Goal: Entertainment & Leisure: Consume media (video, audio)

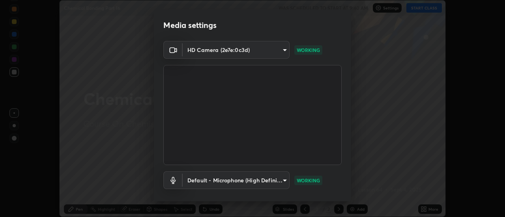
scroll to position [41, 0]
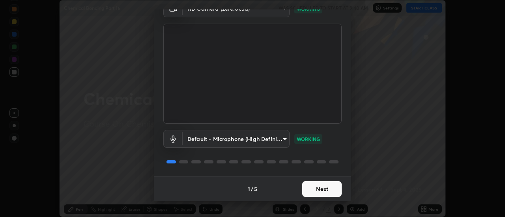
click at [314, 189] on button "Next" at bounding box center [321, 190] width 39 height 16
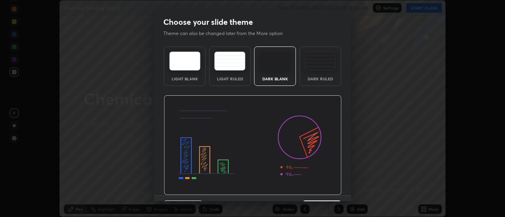
scroll to position [19, 0]
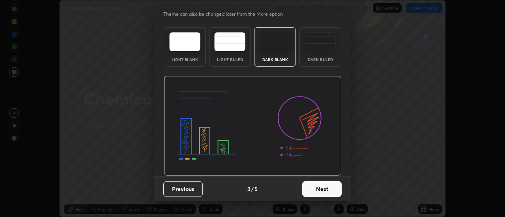
click at [315, 189] on button "Next" at bounding box center [321, 190] width 39 height 16
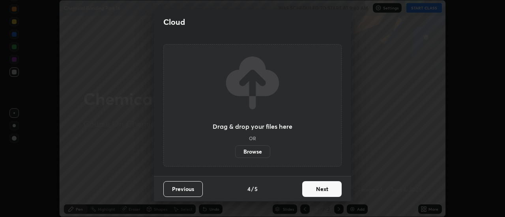
scroll to position [0, 0]
click at [317, 187] on button "Next" at bounding box center [321, 190] width 39 height 16
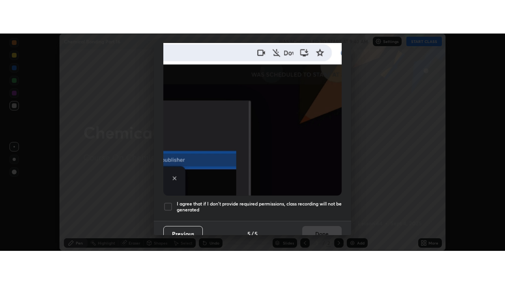
scroll to position [202, 0]
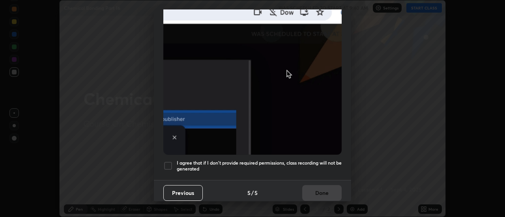
click at [282, 160] on h5 "I agree that if I don't provide required permissions, class recording will not …" at bounding box center [259, 166] width 165 height 12
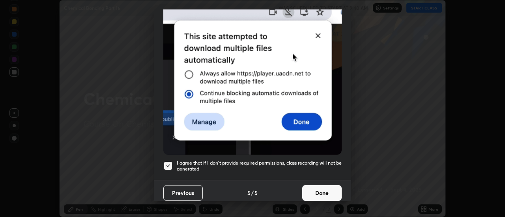
click at [315, 187] on button "Done" at bounding box center [321, 193] width 39 height 16
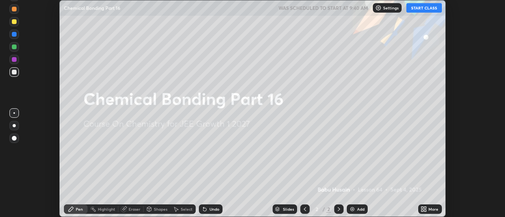
click at [421, 12] on button "START CLASS" at bounding box center [424, 7] width 36 height 9
click at [354, 210] on img at bounding box center [352, 209] width 6 height 6
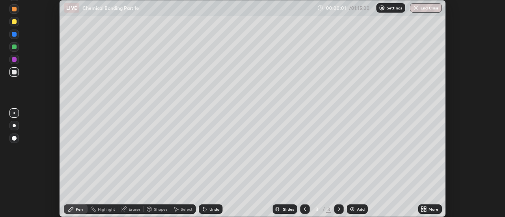
click at [425, 208] on icon at bounding box center [426, 208] width 2 height 2
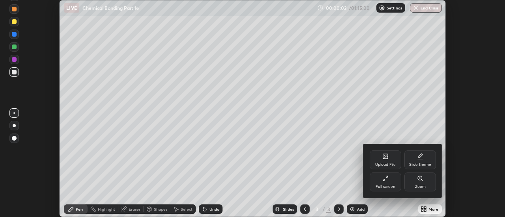
click at [388, 182] on div "Full screen" at bounding box center [386, 182] width 32 height 19
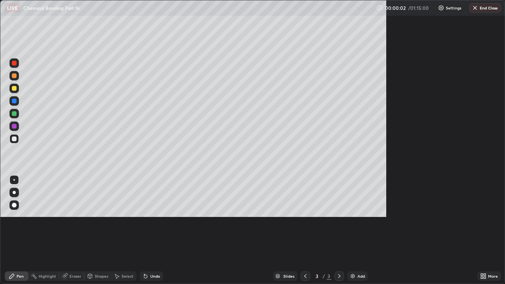
scroll to position [284, 505]
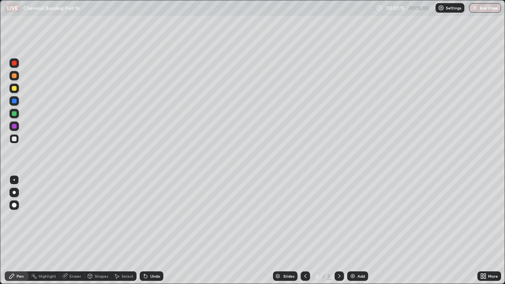
click at [13, 87] on div at bounding box center [14, 88] width 5 height 5
click at [15, 141] on div at bounding box center [14, 139] width 5 height 5
click at [14, 102] on div at bounding box center [14, 101] width 5 height 5
click at [15, 140] on div at bounding box center [14, 139] width 5 height 5
click at [15, 102] on div at bounding box center [14, 101] width 5 height 5
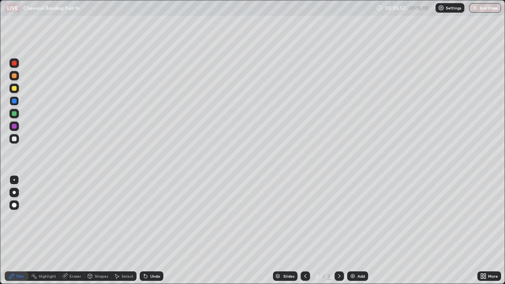
click at [148, 217] on div "Undo" at bounding box center [152, 276] width 24 height 9
click at [150, 217] on div "Undo" at bounding box center [155, 276] width 10 height 4
click at [152, 217] on div "Undo" at bounding box center [152, 276] width 24 height 9
click at [151, 217] on div "Undo" at bounding box center [155, 276] width 10 height 4
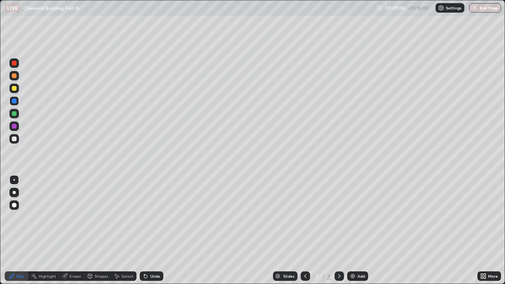
click at [151, 217] on div "Undo" at bounding box center [155, 276] width 10 height 4
click at [150, 217] on div "Undo" at bounding box center [155, 276] width 10 height 4
click at [354, 217] on img at bounding box center [353, 276] width 6 height 6
click at [13, 101] on div at bounding box center [14, 101] width 5 height 5
click at [15, 102] on div at bounding box center [14, 101] width 5 height 5
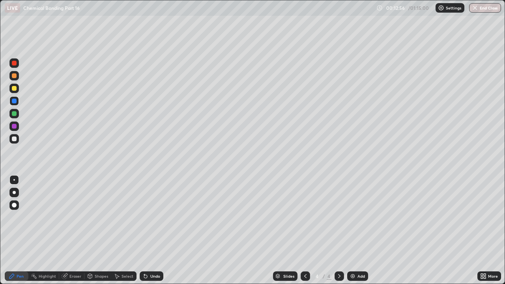
click at [73, 217] on div "Eraser" at bounding box center [75, 276] width 12 height 4
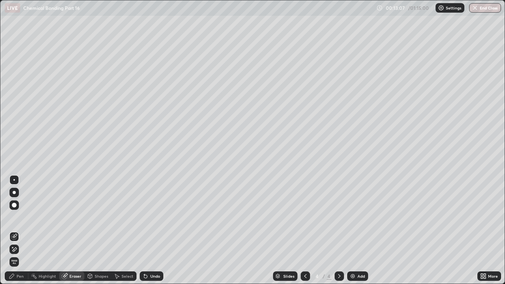
click at [19, 217] on div "Pen" at bounding box center [20, 276] width 7 height 4
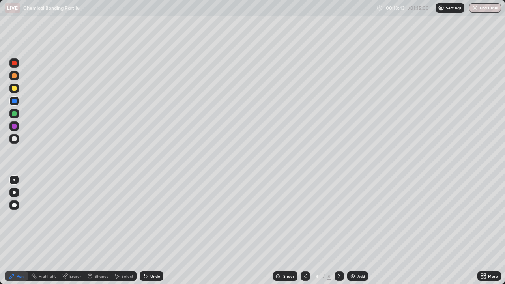
click at [15, 89] on div at bounding box center [14, 88] width 5 height 5
click at [350, 217] on img at bounding box center [353, 276] width 6 height 6
click at [151, 217] on div "Undo" at bounding box center [155, 276] width 10 height 4
click at [151, 217] on div "Undo" at bounding box center [152, 276] width 24 height 9
click at [148, 217] on div "Undo" at bounding box center [152, 276] width 24 height 9
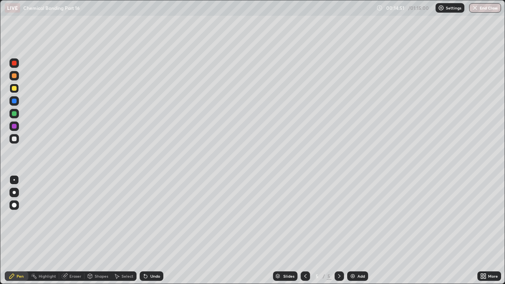
click at [146, 217] on icon at bounding box center [145, 276] width 6 height 6
click at [148, 217] on div "Undo" at bounding box center [152, 276] width 24 height 9
click at [146, 217] on icon at bounding box center [145, 276] width 6 height 6
click at [147, 217] on icon at bounding box center [145, 276] width 6 height 6
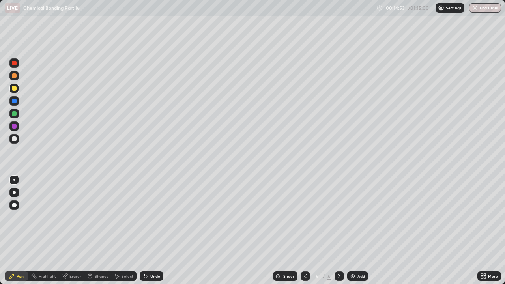
click at [71, 217] on div "Eraser" at bounding box center [75, 276] width 12 height 4
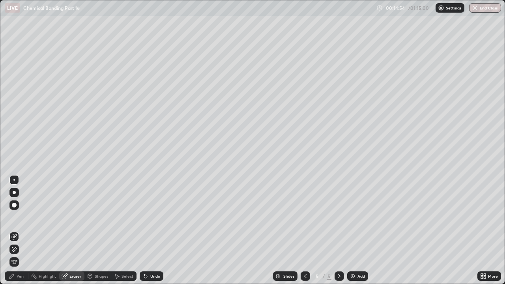
click at [96, 217] on div "Shapes" at bounding box center [101, 276] width 13 height 4
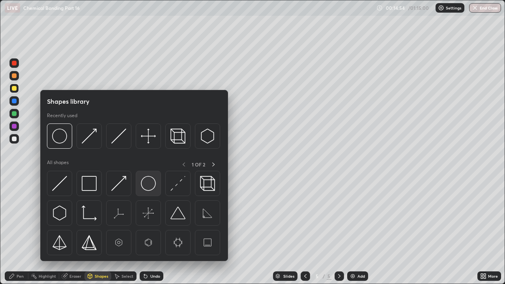
click at [142, 184] on img at bounding box center [148, 183] width 15 height 15
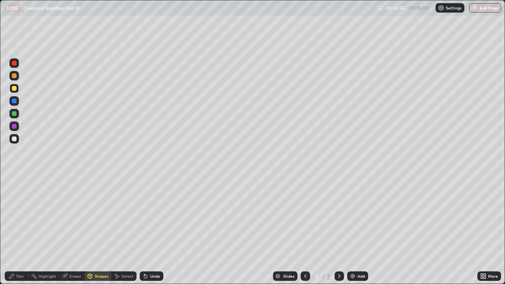
click at [22, 217] on div "Pen" at bounding box center [20, 276] width 7 height 4
click at [13, 101] on div at bounding box center [14, 101] width 5 height 5
click at [15, 116] on div at bounding box center [14, 113] width 5 height 5
click at [15, 101] on div at bounding box center [14, 101] width 5 height 5
click at [15, 114] on div at bounding box center [14, 113] width 5 height 5
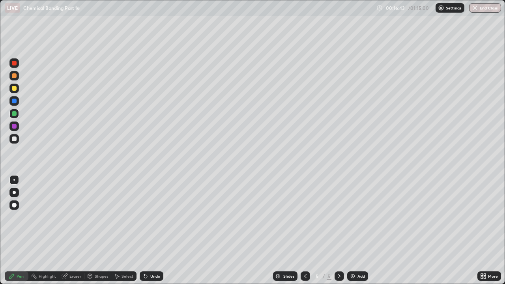
click at [14, 128] on div at bounding box center [14, 126] width 5 height 5
click at [14, 99] on div at bounding box center [14, 101] width 5 height 5
click at [15, 90] on div at bounding box center [14, 88] width 5 height 5
click at [13, 138] on div at bounding box center [14, 139] width 5 height 5
click at [352, 217] on img at bounding box center [353, 276] width 6 height 6
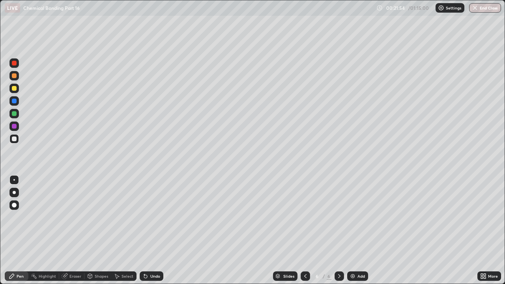
click at [305, 217] on icon at bounding box center [305, 276] width 6 height 6
click at [15, 88] on div at bounding box center [14, 88] width 5 height 5
click at [97, 217] on div "Shapes" at bounding box center [101, 276] width 13 height 4
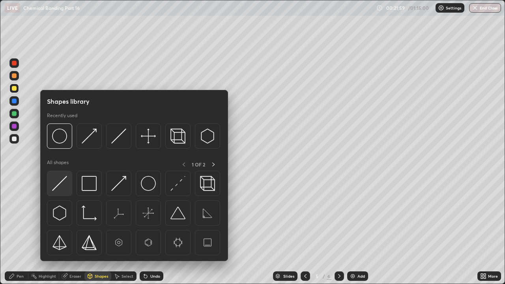
click at [61, 182] on img at bounding box center [59, 183] width 15 height 15
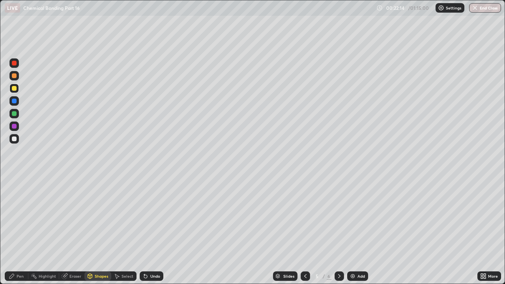
click at [14, 139] on div at bounding box center [14, 139] width 5 height 5
click at [148, 217] on div "Undo" at bounding box center [152, 276] width 24 height 9
click at [17, 217] on div "Pen" at bounding box center [20, 276] width 7 height 4
click at [15, 87] on div at bounding box center [14, 88] width 5 height 5
click at [96, 217] on div "Shapes" at bounding box center [101, 276] width 13 height 4
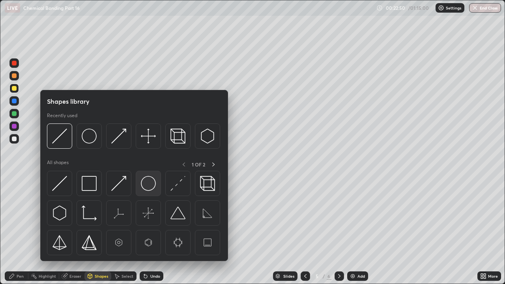
click at [146, 183] on img at bounding box center [148, 183] width 15 height 15
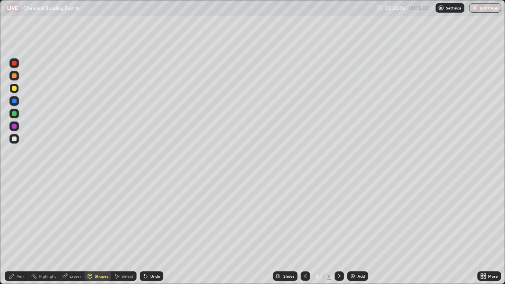
click at [72, 217] on div "Eraser" at bounding box center [75, 276] width 12 height 4
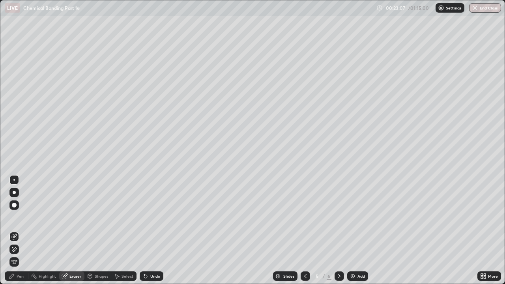
click at [90, 217] on icon at bounding box center [90, 277] width 0 height 3
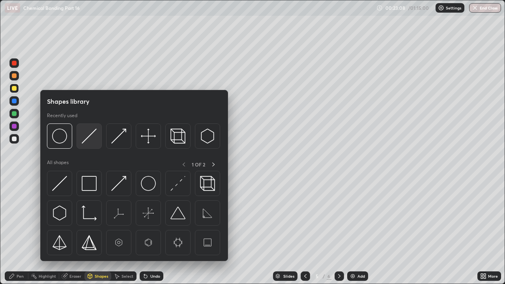
click at [93, 135] on img at bounding box center [89, 136] width 15 height 15
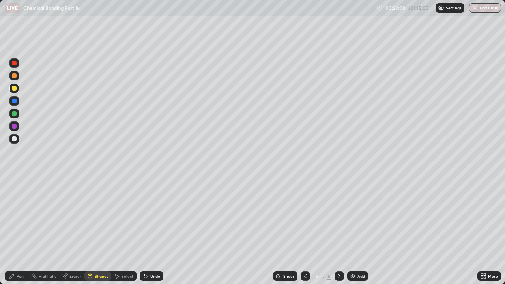
click at [15, 79] on div at bounding box center [13, 75] width 9 height 9
click at [147, 217] on icon at bounding box center [145, 276] width 6 height 6
click at [148, 217] on div "Undo" at bounding box center [152, 276] width 24 height 9
click at [71, 217] on div "Eraser" at bounding box center [75, 276] width 12 height 4
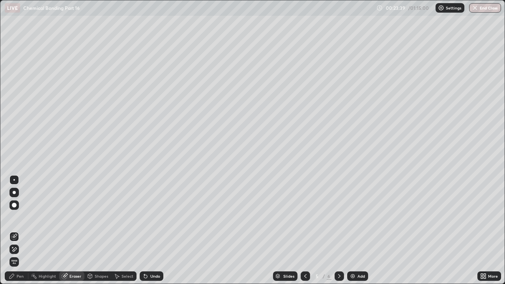
click at [17, 217] on div "Pen" at bounding box center [20, 276] width 7 height 4
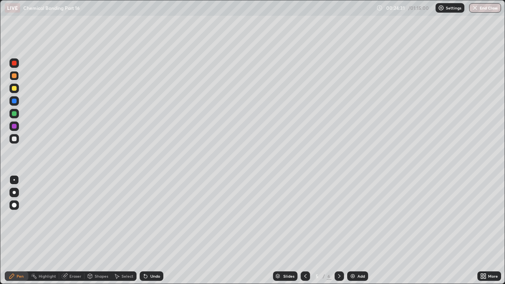
click at [358, 217] on div "Add" at bounding box center [361, 276] width 7 height 4
click at [14, 89] on div at bounding box center [14, 88] width 5 height 5
click at [17, 76] on div at bounding box center [13, 75] width 9 height 9
click at [15, 139] on div at bounding box center [14, 139] width 5 height 5
click at [96, 217] on div "Shapes" at bounding box center [101, 276] width 13 height 4
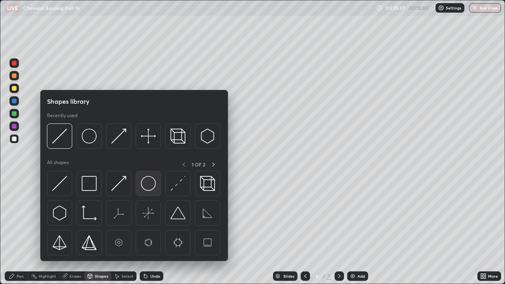
click at [148, 185] on img at bounding box center [148, 183] width 15 height 15
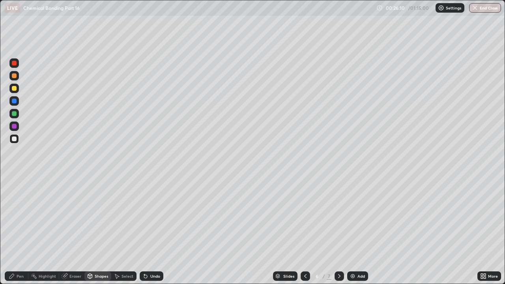
click at [151, 217] on div "Undo" at bounding box center [155, 276] width 10 height 4
click at [95, 217] on div "Shapes" at bounding box center [101, 276] width 13 height 4
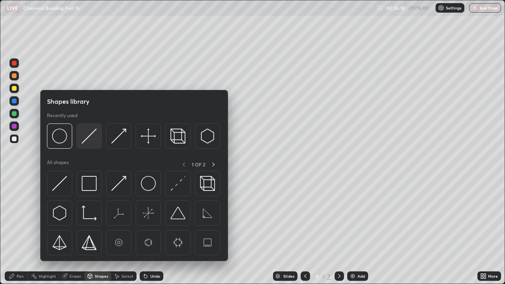
click at [92, 138] on img at bounding box center [89, 136] width 15 height 15
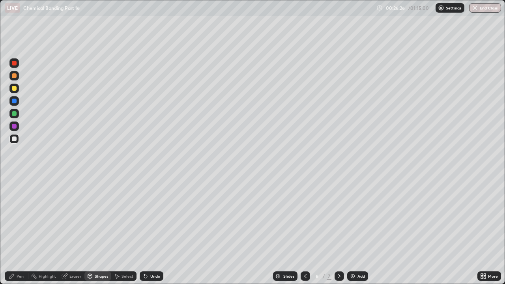
click at [151, 217] on div "Undo" at bounding box center [155, 276] width 10 height 4
click at [94, 217] on div "Shapes" at bounding box center [97, 276] width 27 height 9
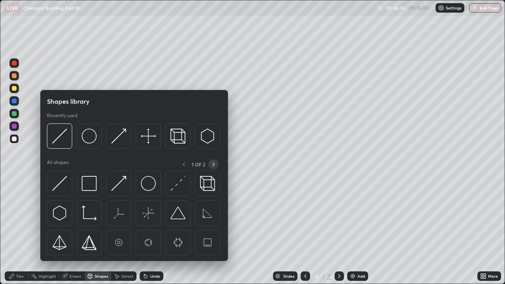
click at [212, 163] on icon at bounding box center [213, 164] width 6 height 6
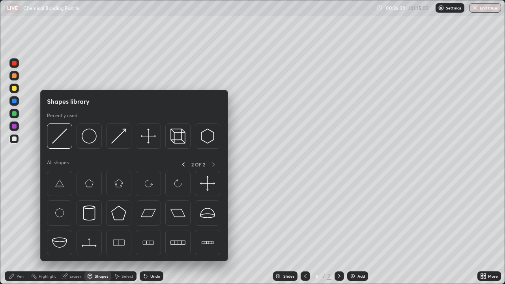
click at [21, 217] on div "Pen" at bounding box center [20, 276] width 7 height 4
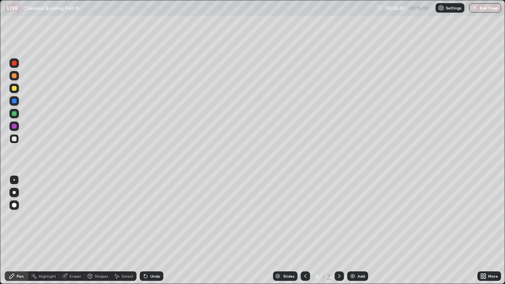
click at [14, 126] on div at bounding box center [14, 126] width 5 height 5
click at [15, 138] on div at bounding box center [14, 139] width 5 height 5
click at [96, 217] on div "Shapes" at bounding box center [101, 276] width 13 height 4
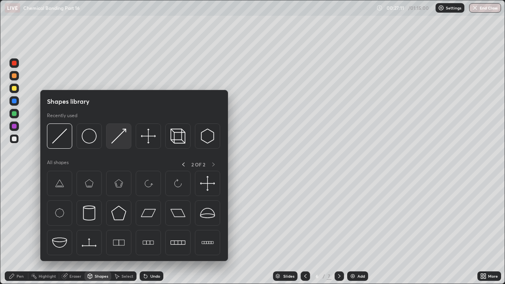
click at [119, 135] on img at bounding box center [118, 136] width 15 height 15
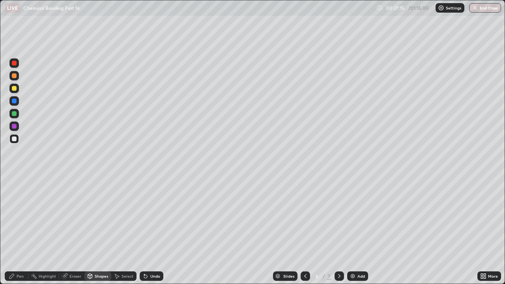
click at [155, 217] on div "Undo" at bounding box center [155, 276] width 10 height 4
click at [16, 217] on div "Pen" at bounding box center [17, 276] width 24 height 9
click at [96, 217] on div "Shapes" at bounding box center [101, 276] width 13 height 4
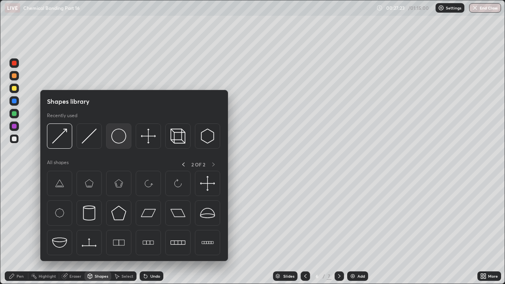
click at [121, 140] on img at bounding box center [118, 136] width 15 height 15
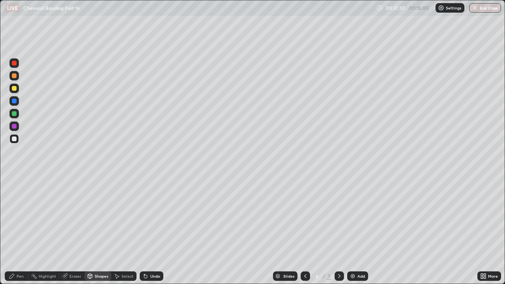
click at [67, 217] on div "Eraser" at bounding box center [71, 276] width 25 height 9
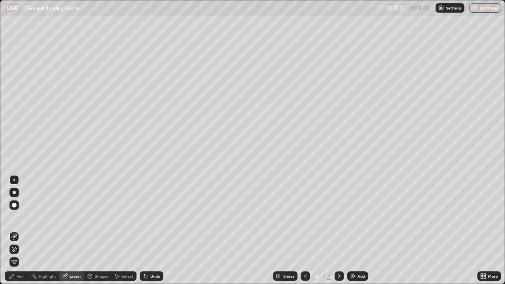
click at [18, 217] on div "Pen" at bounding box center [20, 276] width 7 height 4
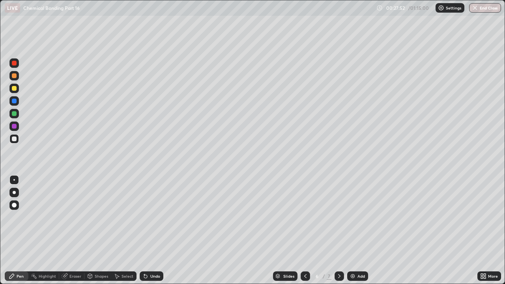
click at [68, 217] on div "Eraser" at bounding box center [71, 276] width 25 height 9
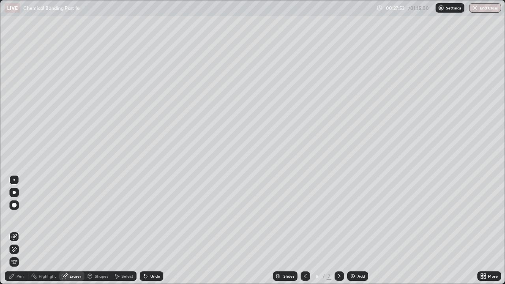
click at [25, 217] on div "Pen" at bounding box center [17, 276] width 24 height 9
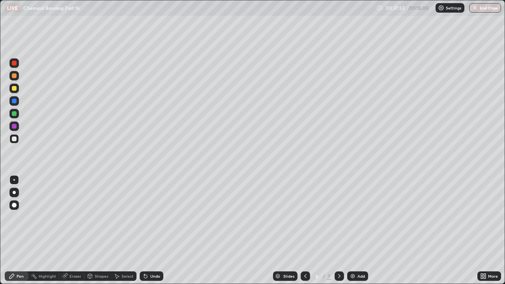
click at [12, 126] on div at bounding box center [14, 126] width 5 height 5
click at [354, 217] on img at bounding box center [353, 276] width 6 height 6
click at [15, 76] on div at bounding box center [14, 75] width 5 height 5
click at [14, 101] on div at bounding box center [14, 101] width 5 height 5
click at [304, 217] on icon at bounding box center [305, 276] width 6 height 6
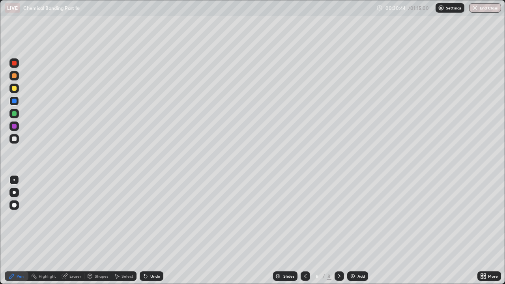
click at [338, 217] on icon at bounding box center [339, 276] width 6 height 6
click at [303, 217] on icon at bounding box center [305, 276] width 6 height 6
click at [339, 217] on icon at bounding box center [339, 276] width 6 height 6
click at [358, 217] on div "Add" at bounding box center [361, 276] width 7 height 4
click at [12, 76] on div at bounding box center [14, 75] width 5 height 5
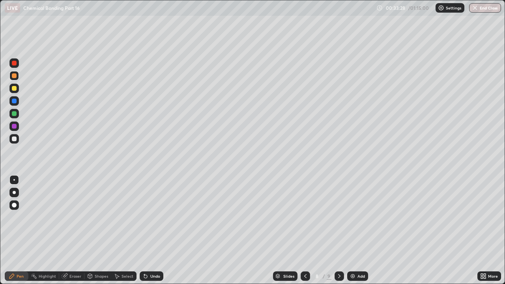
click at [15, 101] on div at bounding box center [14, 101] width 5 height 5
click at [95, 217] on div "Shapes" at bounding box center [101, 276] width 13 height 4
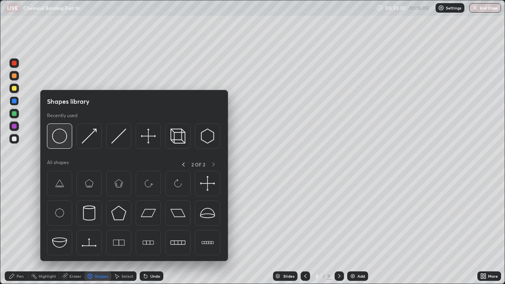
click at [61, 130] on img at bounding box center [59, 136] width 15 height 15
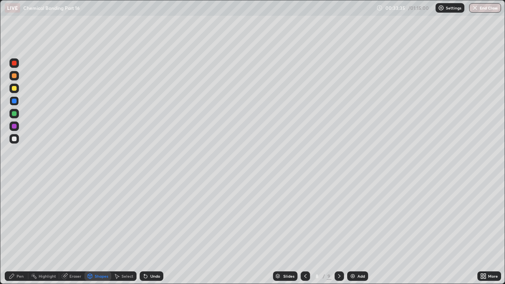
click at [15, 217] on div "Pen" at bounding box center [17, 276] width 24 height 9
click at [150, 217] on div "Undo" at bounding box center [155, 276] width 10 height 4
click at [13, 87] on div at bounding box center [14, 88] width 5 height 5
click at [15, 75] on div at bounding box center [14, 75] width 5 height 5
click at [144, 217] on icon at bounding box center [144, 274] width 1 height 1
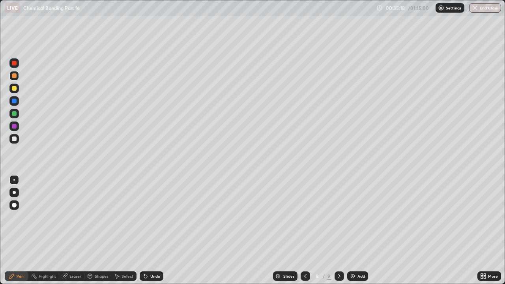
click at [151, 217] on div "Undo" at bounding box center [155, 276] width 10 height 4
click at [150, 217] on div "Undo" at bounding box center [155, 276] width 10 height 4
click at [147, 217] on icon at bounding box center [145, 276] width 6 height 6
click at [145, 217] on icon at bounding box center [145, 276] width 3 height 3
click at [144, 217] on icon at bounding box center [145, 276] width 6 height 6
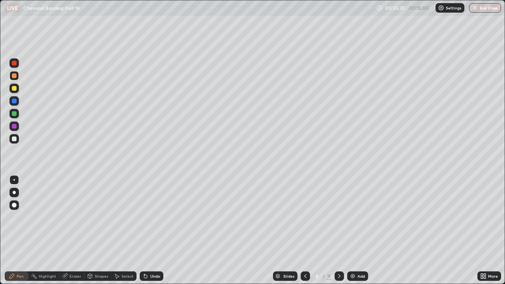
click at [151, 217] on div "Undo" at bounding box center [155, 276] width 10 height 4
click at [153, 217] on div "Undo" at bounding box center [152, 276] width 24 height 9
click at [149, 217] on div "Undo" at bounding box center [152, 276] width 24 height 9
click at [360, 217] on div "Add" at bounding box center [361, 276] width 7 height 4
click at [14, 99] on div at bounding box center [14, 101] width 5 height 5
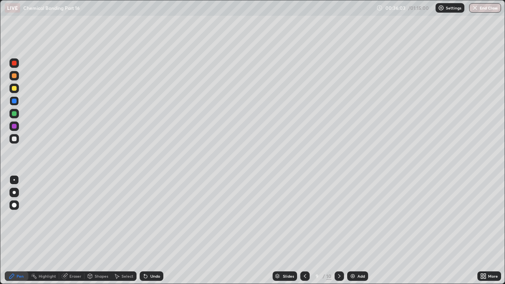
click at [152, 217] on div "Undo" at bounding box center [152, 276] width 24 height 9
click at [151, 217] on div "Undo" at bounding box center [152, 276] width 24 height 9
click at [12, 75] on div at bounding box center [14, 75] width 5 height 5
click at [13, 139] on div at bounding box center [14, 139] width 5 height 5
click at [305, 217] on icon at bounding box center [305, 276] width 6 height 6
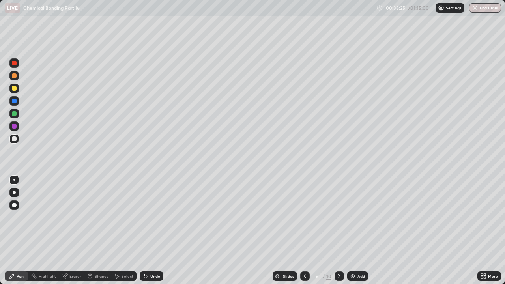
click at [305, 217] on icon at bounding box center [305, 276] width 6 height 6
click at [304, 217] on icon at bounding box center [305, 276] width 6 height 6
click at [305, 217] on div at bounding box center [304, 276] width 9 height 9
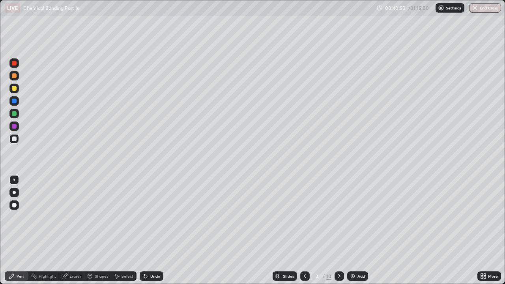
click at [339, 217] on icon at bounding box center [339, 276] width 6 height 6
click at [339, 217] on div at bounding box center [339, 276] width 9 height 9
click at [12, 114] on div at bounding box center [14, 113] width 5 height 5
click at [339, 217] on icon at bounding box center [339, 276] width 6 height 6
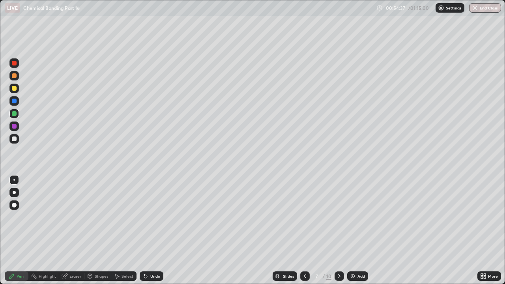
click at [305, 217] on icon at bounding box center [305, 276] width 6 height 6
click at [337, 217] on icon at bounding box center [339, 276] width 6 height 6
click at [339, 217] on icon at bounding box center [339, 276] width 6 height 6
click at [338, 217] on icon at bounding box center [339, 276] width 6 height 6
click at [265, 217] on div "Slides 9 / 10 Add" at bounding box center [320, 276] width 314 height 16
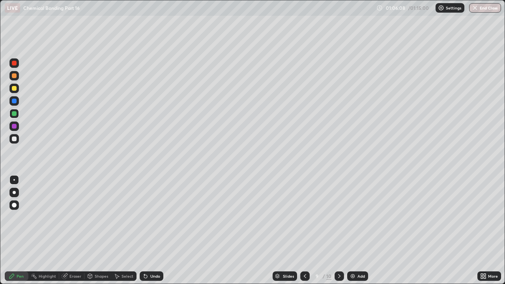
click at [263, 217] on div "Slides 9 / 10 Add" at bounding box center [320, 276] width 314 height 16
click at [339, 217] on icon at bounding box center [339, 276] width 6 height 6
click at [481, 9] on button "End Class" at bounding box center [485, 7] width 31 height 9
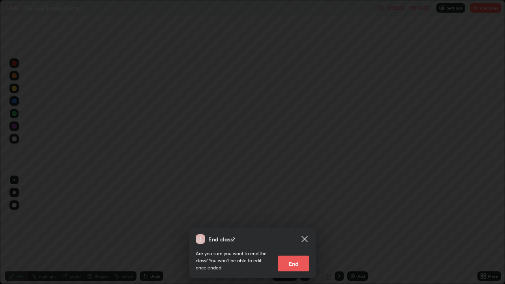
click at [301, 217] on button "End" at bounding box center [294, 264] width 32 height 16
